Goal: Information Seeking & Learning: Learn about a topic

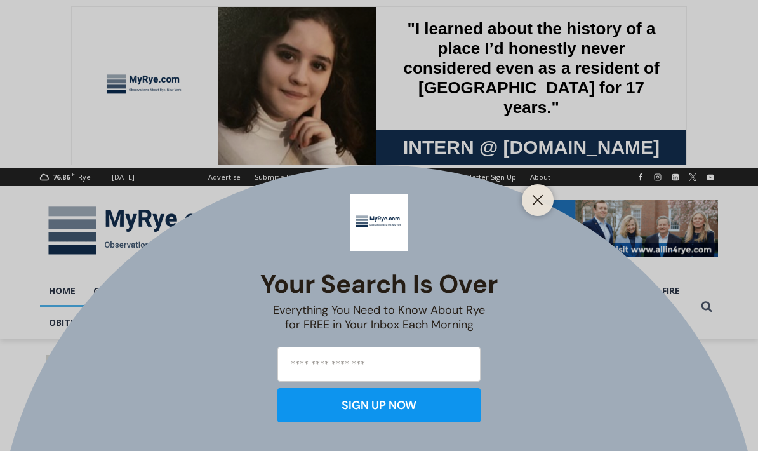
click at [539, 199] on line "Close" at bounding box center [538, 200] width 9 height 9
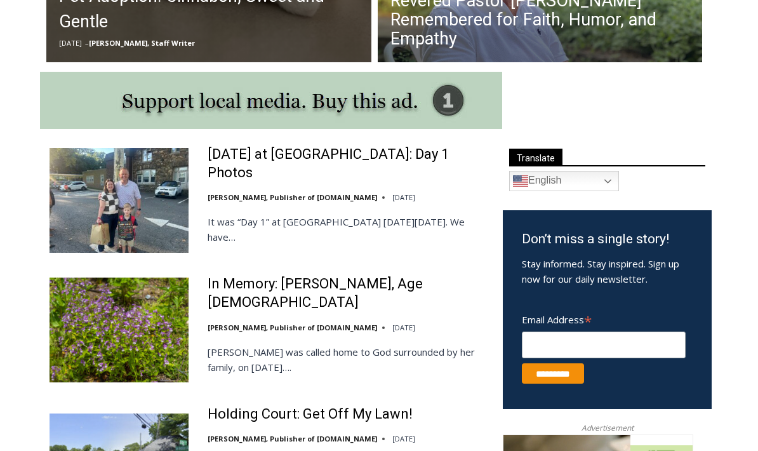
scroll to position [612, 0]
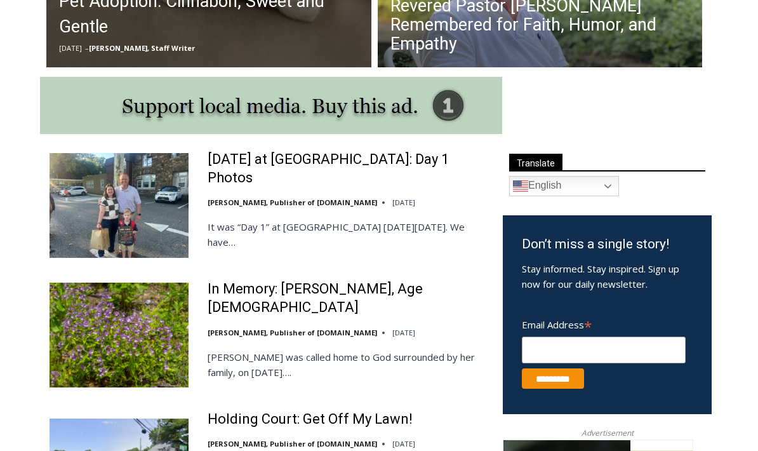
click at [386, 299] on link "In Memory: [PERSON_NAME], Age [DEMOGRAPHIC_DATA]" at bounding box center [347, 298] width 279 height 36
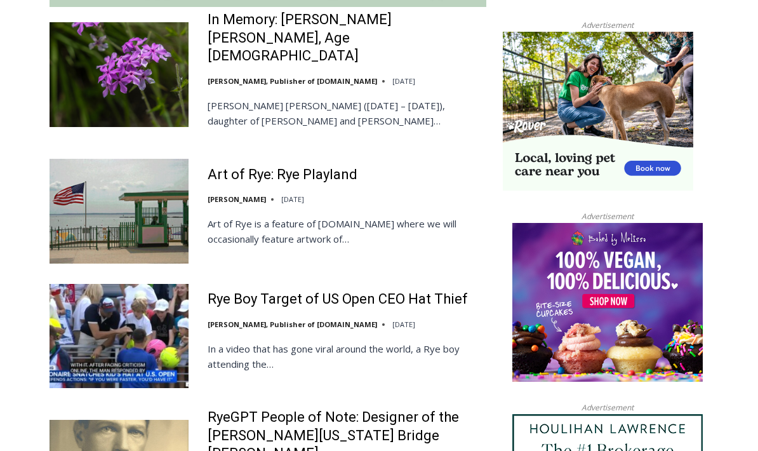
scroll to position [1211, 0]
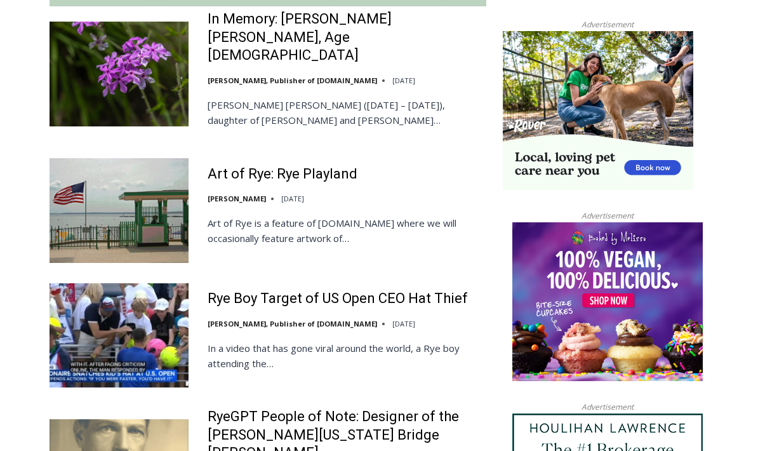
click at [349, 290] on div "Rye Boy Target of US Open CEO Hat Thief [PERSON_NAME], Publisher of [DOMAIN_NAM…" at bounding box center [347, 335] width 279 height 91
click at [372, 341] on p "In a video that has gone viral around the world, a Rye boy attending the…" at bounding box center [347, 356] width 279 height 30
click at [251, 341] on p "In a video that has gone viral around the world, a Rye boy attending the…" at bounding box center [347, 356] width 279 height 30
click at [441, 290] on link "Rye Boy Target of US Open CEO Hat Thief" at bounding box center [338, 299] width 260 height 18
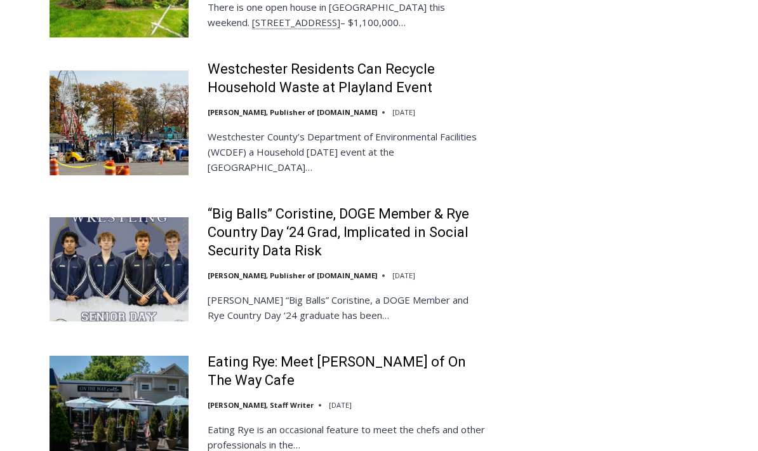
scroll to position [2809, 0]
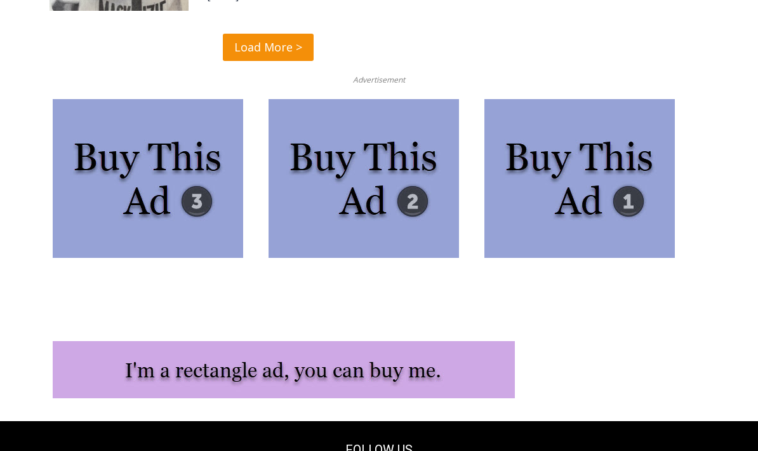
scroll to position [3387, 0]
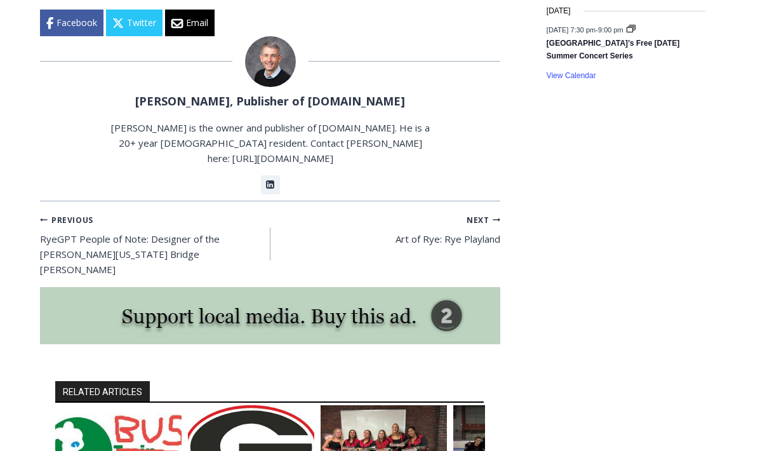
scroll to position [2135, 0]
